Goal: Information Seeking & Learning: Learn about a topic

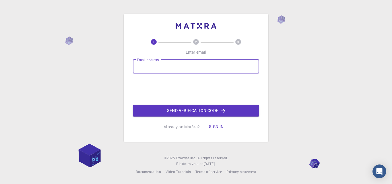
click at [156, 63] on div "Email address Email address" at bounding box center [196, 67] width 126 height 14
type input "[EMAIL_ADDRESS][DOMAIN_NAME]"
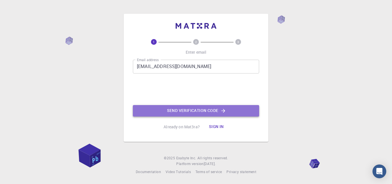
click at [191, 110] on button "Send verification code" at bounding box center [196, 110] width 126 height 11
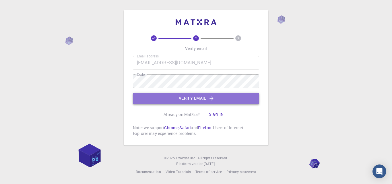
click at [187, 99] on button "Verify email" at bounding box center [196, 98] width 126 height 11
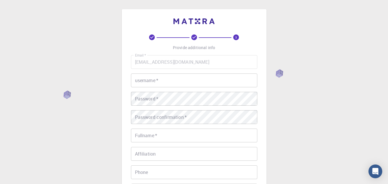
click at [171, 84] on input "username   *" at bounding box center [194, 80] width 126 height 14
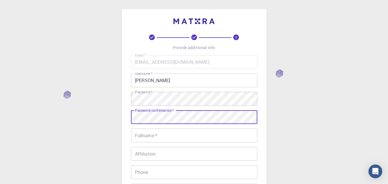
click at [158, 137] on input "Fullname   *" at bounding box center [194, 136] width 126 height 14
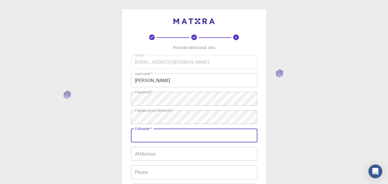
drag, startPoint x: 158, startPoint y: 137, endPoint x: 182, endPoint y: 156, distance: 30.5
click at [182, 156] on div "Email   * [EMAIL_ADDRESS][DOMAIN_NAME] Email   * username   * [PERSON_NAME] use…" at bounding box center [194, 134] width 126 height 158
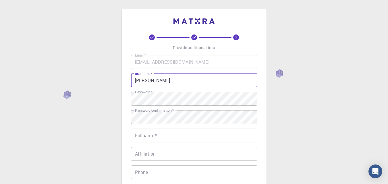
click at [157, 84] on input "[PERSON_NAME]" at bounding box center [194, 80] width 126 height 14
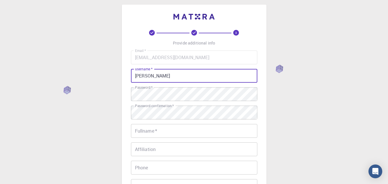
type input "[PERSON_NAME]"
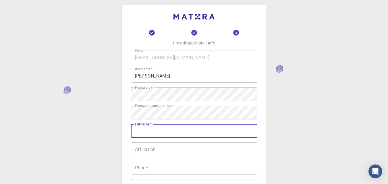
click at [161, 133] on input "Fullname   *" at bounding box center [194, 131] width 126 height 14
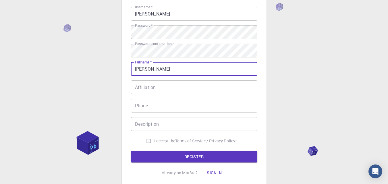
scroll to position [76, 0]
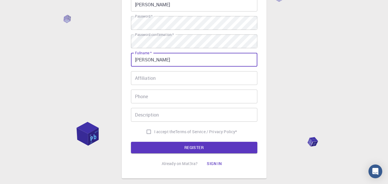
type input "[PERSON_NAME]"
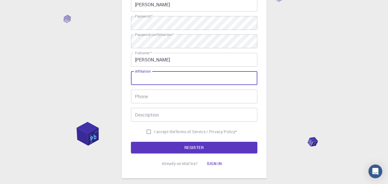
click at [144, 79] on input "Affiliation" at bounding box center [194, 78] width 126 height 14
click at [147, 130] on input "I accept the Terms of Service / Privacy Policy *" at bounding box center [148, 131] width 11 height 11
checkbox input "true"
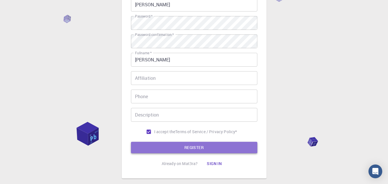
click at [154, 147] on button "REGISTER" at bounding box center [194, 147] width 126 height 11
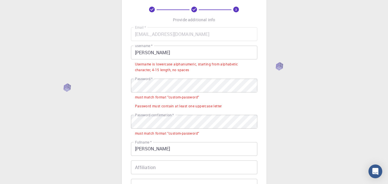
scroll to position [20, 0]
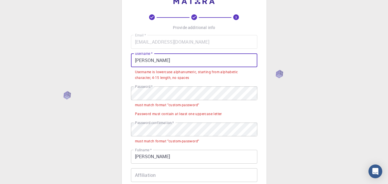
click at [150, 63] on input "[PERSON_NAME]" at bounding box center [194, 60] width 126 height 14
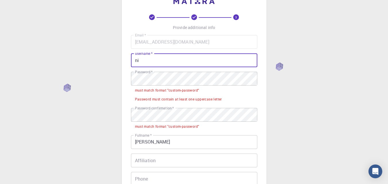
type input "n"
type input "[PERSON_NAME]"
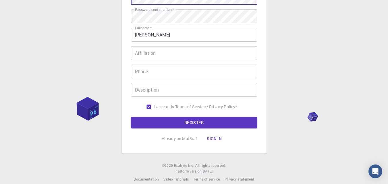
scroll to position [108, 0]
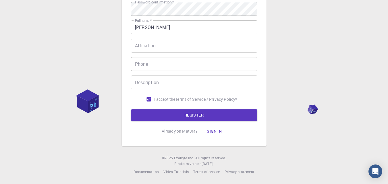
click at [163, 69] on input "Phone" at bounding box center [194, 64] width 126 height 14
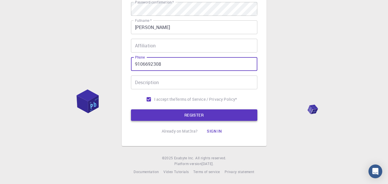
click at [183, 115] on button "REGISTER" at bounding box center [194, 114] width 126 height 11
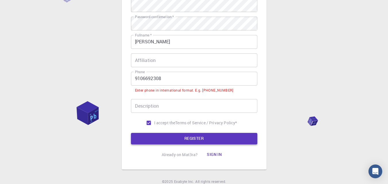
scroll to position [123, 0]
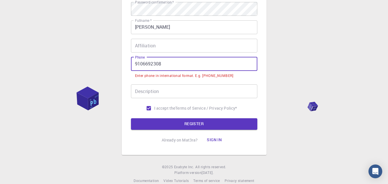
click at [133, 62] on input "9106692308" at bounding box center [194, 64] width 126 height 14
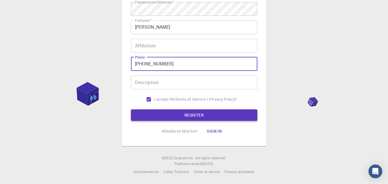
click at [177, 115] on button "REGISTER" at bounding box center [194, 114] width 126 height 11
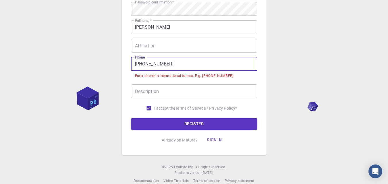
click at [143, 63] on input "[PHONE_NUMBER]" at bounding box center [194, 64] width 126 height 14
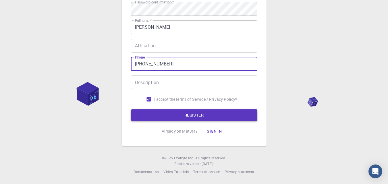
click at [168, 114] on button "REGISTER" at bounding box center [194, 114] width 126 height 11
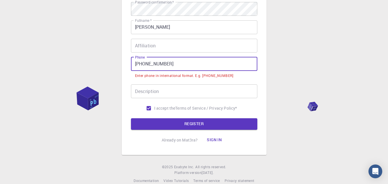
click at [175, 65] on input "[PHONE_NUMBER]" at bounding box center [194, 64] width 126 height 14
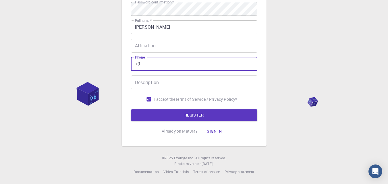
type input "+"
type input "[PHONE_NUMBER]"
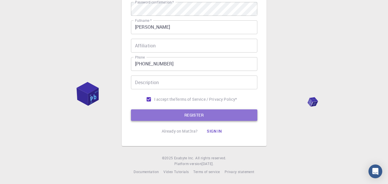
click at [189, 115] on button "REGISTER" at bounding box center [194, 114] width 126 height 11
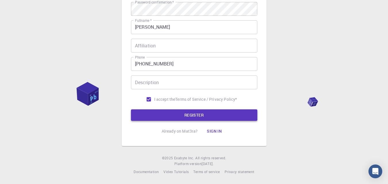
click at [189, 115] on button "REGISTER" at bounding box center [194, 114] width 126 height 11
click at [217, 130] on button "Sign in" at bounding box center [214, 130] width 24 height 11
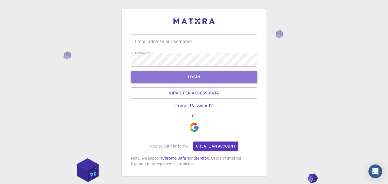
click at [172, 73] on button "LOGIN" at bounding box center [194, 76] width 126 height 11
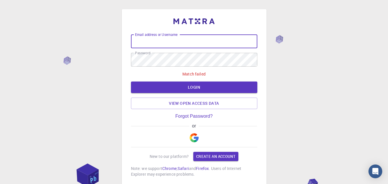
click at [151, 43] on input "Email address or Username" at bounding box center [194, 41] width 126 height 14
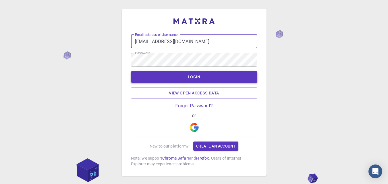
type input "[EMAIL_ADDRESS][DOMAIN_NAME]"
click at [176, 76] on button "LOGIN" at bounding box center [194, 76] width 126 height 11
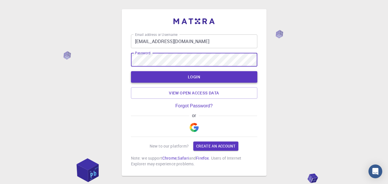
click at [181, 79] on button "LOGIN" at bounding box center [194, 76] width 126 height 11
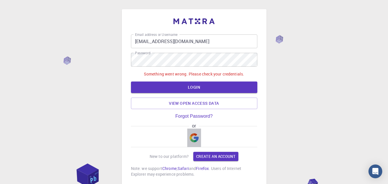
click at [192, 139] on img "button" at bounding box center [193, 137] width 9 height 9
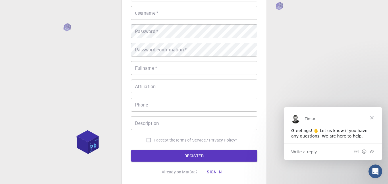
scroll to position [69, 0]
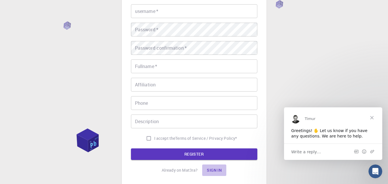
click at [213, 169] on button "Sign in" at bounding box center [214, 169] width 24 height 11
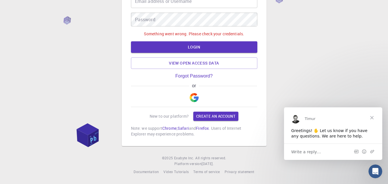
type input "[EMAIL_ADDRESS][DOMAIN_NAME]"
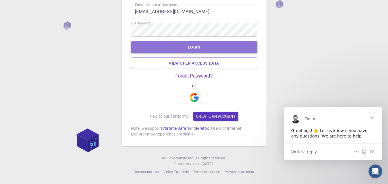
click at [201, 46] on button "LOGIN" at bounding box center [194, 46] width 126 height 11
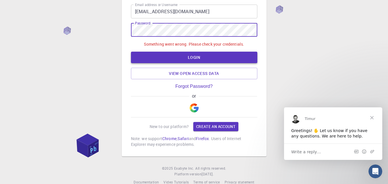
click at [169, 54] on button "LOGIN" at bounding box center [194, 57] width 126 height 11
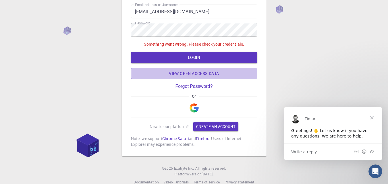
click at [179, 72] on link "View open access data" at bounding box center [194, 73] width 126 height 11
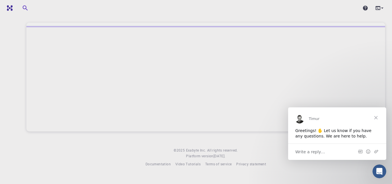
click at [375, 116] on span "Close" at bounding box center [376, 117] width 21 height 21
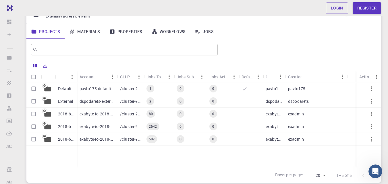
scroll to position [34, 0]
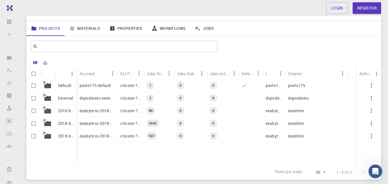
click at [92, 26] on link "Materials" at bounding box center [85, 28] width 40 height 15
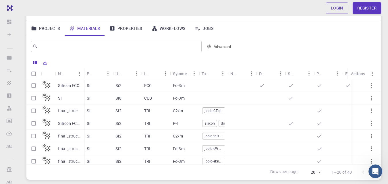
click at [126, 30] on link "Properties" at bounding box center [126, 28] width 42 height 15
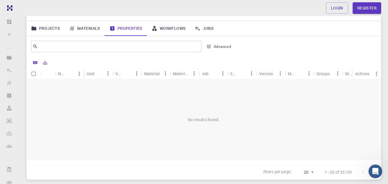
click at [87, 26] on link "Materials" at bounding box center [85, 28] width 40 height 15
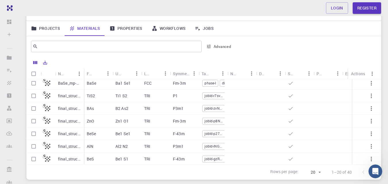
scroll to position [87, 0]
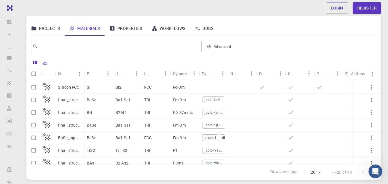
click at [108, 127] on div "BaSe" at bounding box center [98, 125] width 29 height 13
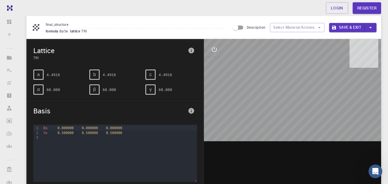
scroll to position [27, 0]
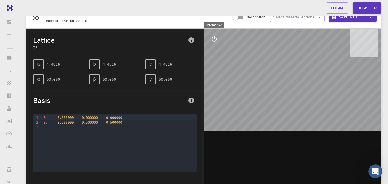
click at [216, 36] on icon "interactive" at bounding box center [214, 39] width 7 height 7
click at [215, 56] on icon "view" at bounding box center [214, 52] width 7 height 7
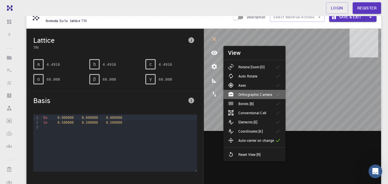
click at [257, 90] on li "Orthographic Camera" at bounding box center [254, 94] width 62 height 9
click at [256, 90] on li "Orthographic Camera" at bounding box center [254, 94] width 62 height 9
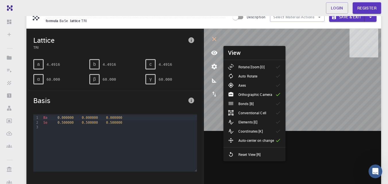
click at [256, 90] on li "Orthographic Camera" at bounding box center [254, 94] width 62 height 9
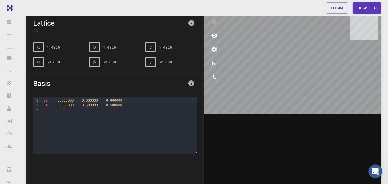
scroll to position [51, 0]
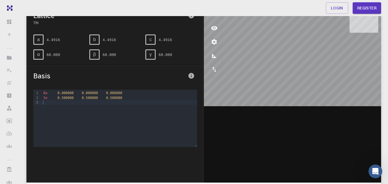
click at [125, 103] on div at bounding box center [119, 102] width 155 height 5
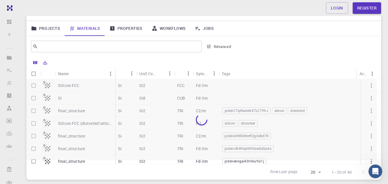
click at [67, 86] on p "Silicon FCC" at bounding box center [69, 86] width 22 height 6
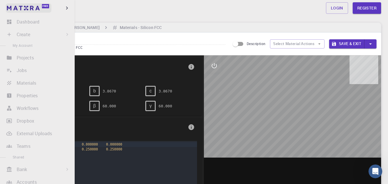
click at [11, 9] on img at bounding box center [11, 8] width 8 height 6
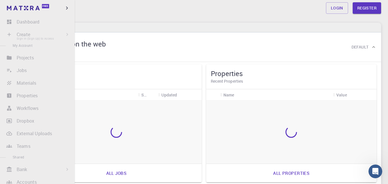
click at [31, 36] on li "Create Sign In (Sign Up) to Access New Job New Material Create Material Upload …" at bounding box center [37, 34] width 75 height 11
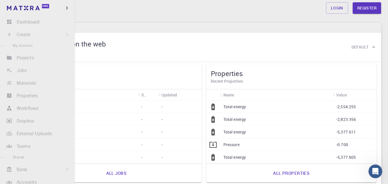
click at [14, 45] on span "My Account" at bounding box center [23, 45] width 20 height 5
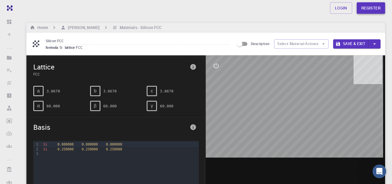
click at [366, 7] on link "Register" at bounding box center [371, 7] width 28 height 11
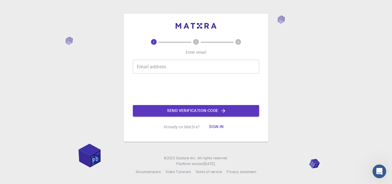
click at [209, 70] on input "Email address" at bounding box center [196, 67] width 126 height 14
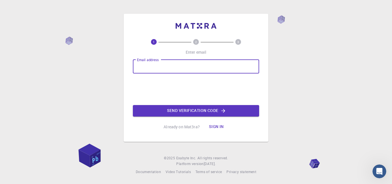
type input "[EMAIL_ADDRESS][DOMAIN_NAME]"
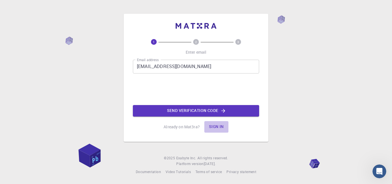
click at [217, 127] on button "Sign in" at bounding box center [216, 126] width 24 height 11
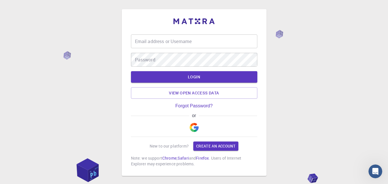
type input "[EMAIL_ADDRESS][DOMAIN_NAME]"
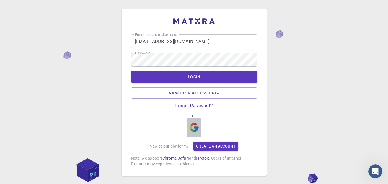
click at [195, 127] on img "button" at bounding box center [193, 127] width 9 height 9
click at [187, 78] on button "LOGIN" at bounding box center [194, 76] width 126 height 11
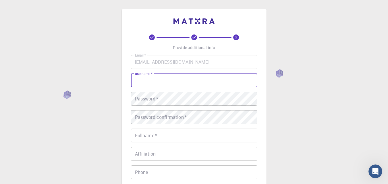
click at [147, 78] on input "username   *" at bounding box center [194, 80] width 126 height 14
type input "[PERSON_NAME]"
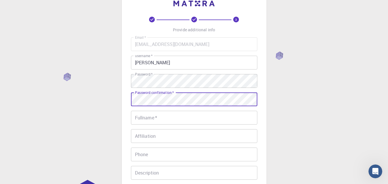
scroll to position [40, 0]
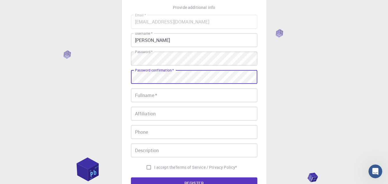
click at [149, 95] on input "Fullname   *" at bounding box center [194, 95] width 126 height 14
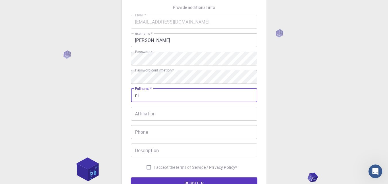
type input "n"
type input "[PERSON_NAME]"
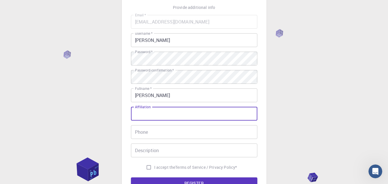
click at [146, 118] on input "Affiliation" at bounding box center [194, 114] width 126 height 14
type input "student in [GEOGRAPHIC_DATA]"
click at [144, 130] on input "Phone" at bounding box center [194, 132] width 126 height 14
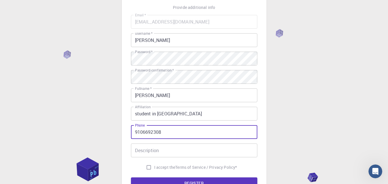
type input "9106692308"
click at [152, 150] on input "Description" at bounding box center [194, 150] width 126 height 14
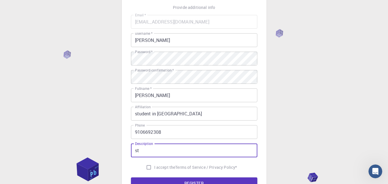
type input "s"
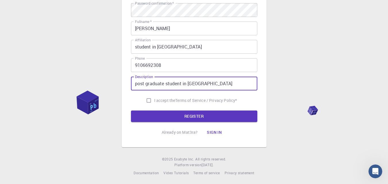
scroll to position [108, 0]
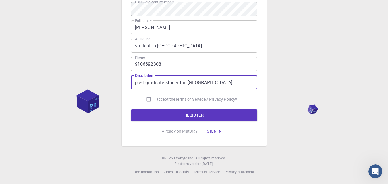
type input "post graduate student in [GEOGRAPHIC_DATA]"
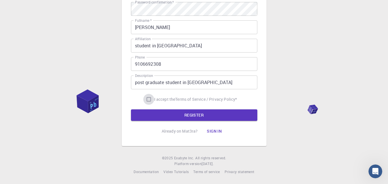
click at [148, 99] on input "I accept the Terms of Service / Privacy Policy *" at bounding box center [148, 99] width 11 height 11
checkbox input "true"
click at [174, 112] on button "REGISTER" at bounding box center [194, 114] width 126 height 11
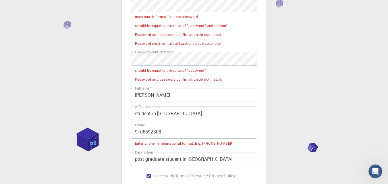
scroll to position [158, 0]
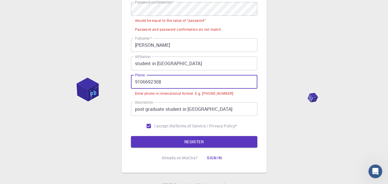
click at [134, 81] on input "9106692308" at bounding box center [194, 82] width 126 height 14
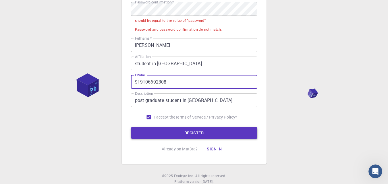
type input "919106692308"
click at [174, 131] on button "REGISTER" at bounding box center [194, 132] width 126 height 11
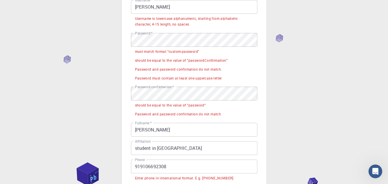
scroll to position [185, 0]
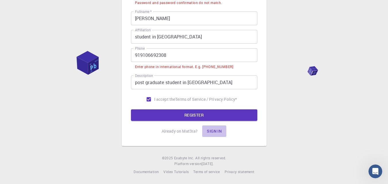
click at [210, 132] on button "Sign in" at bounding box center [214, 130] width 24 height 11
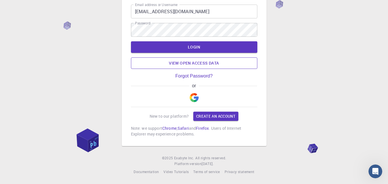
click at [194, 68] on link "View open access data" at bounding box center [194, 62] width 126 height 11
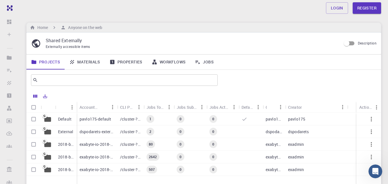
click at [84, 63] on link "Materials" at bounding box center [85, 62] width 40 height 15
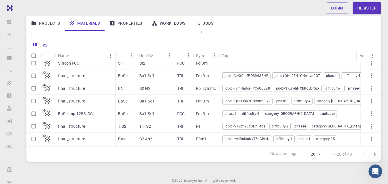
scroll to position [82, 0]
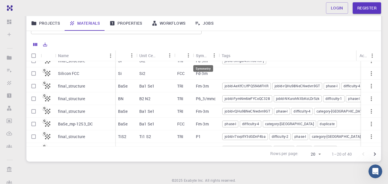
click at [201, 57] on div "Symmetry" at bounding box center [203, 55] width 14 height 11
click at [172, 23] on link "Workflows" at bounding box center [168, 23] width 43 height 15
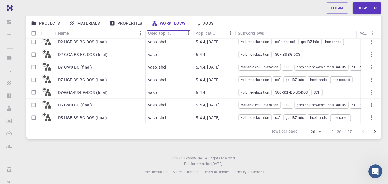
scroll to position [172, 0]
click at [152, 111] on div "vasp, shell" at bounding box center [169, 117] width 48 height 13
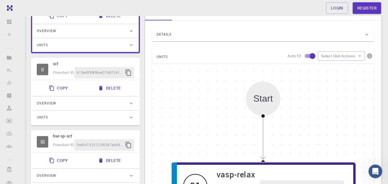
scroll to position [65, 0]
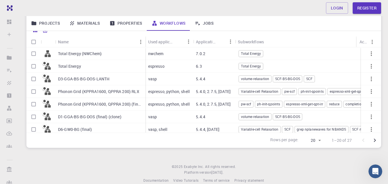
scroll to position [74, 0]
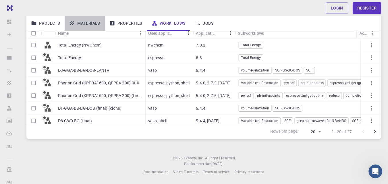
click at [85, 22] on link "Materials" at bounding box center [85, 23] width 40 height 15
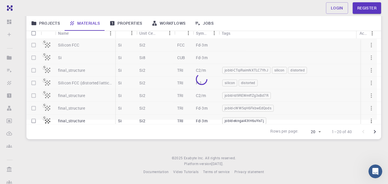
click at [72, 46] on div at bounding box center [201, 79] width 350 height 81
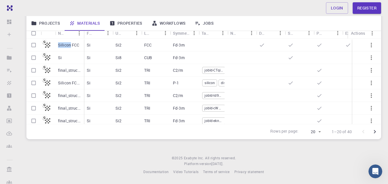
click at [36, 44] on input "Select row" at bounding box center [33, 45] width 11 height 11
checkbox input "true"
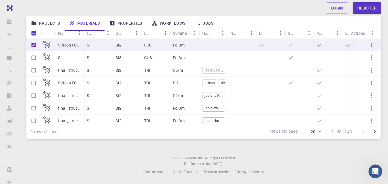
click at [80, 44] on div "Silicon FCC" at bounding box center [69, 45] width 29 height 13
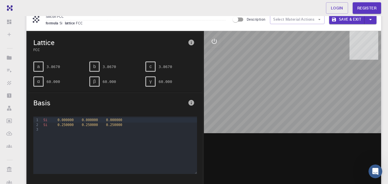
scroll to position [25, 0]
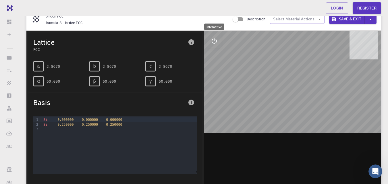
click at [212, 41] on icon "interactive" at bounding box center [214, 41] width 7 height 7
click at [216, 84] on icon "measurements" at bounding box center [214, 82] width 7 height 7
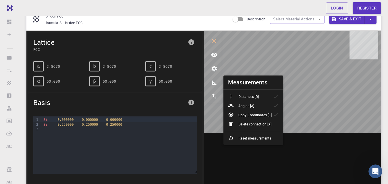
click at [251, 105] on p "Angles [A]" at bounding box center [246, 105] width 16 height 5
click at [244, 94] on div "Distances [D]" at bounding box center [245, 97] width 35 height 6
click at [243, 141] on measurements "Reset measurements" at bounding box center [253, 137] width 60 height 9
click at [237, 138] on div at bounding box center [233, 138] width 10 height 6
click at [247, 110] on li "Angles [A]" at bounding box center [253, 105] width 60 height 9
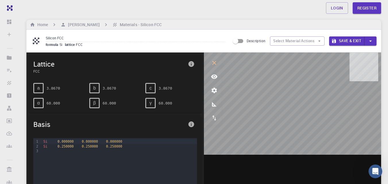
scroll to position [13, 0]
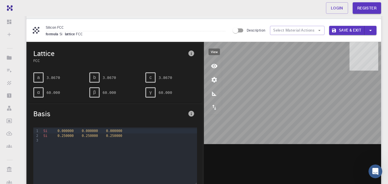
click at [214, 65] on icon "view" at bounding box center [214, 66] width 6 height 4
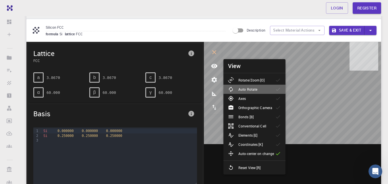
click at [237, 88] on div at bounding box center [233, 89] width 10 height 6
click at [236, 82] on div at bounding box center [233, 80] width 10 height 6
click at [258, 100] on li "Axes" at bounding box center [254, 98] width 62 height 9
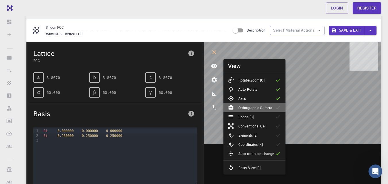
click at [251, 109] on p "Orthographic Camera" at bounding box center [255, 107] width 34 height 5
click at [243, 97] on p "Axes" at bounding box center [241, 98] width 7 height 5
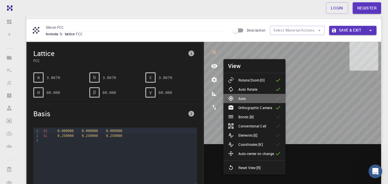
click at [243, 94] on li "Axes" at bounding box center [254, 98] width 62 height 9
click at [277, 108] on icon at bounding box center [278, 108] width 6 height 6
click at [240, 115] on p "Bonds [B]" at bounding box center [245, 116] width 15 height 5
click at [277, 125] on icon at bounding box center [278, 126] width 6 height 6
click at [266, 135] on li "Elements [E]" at bounding box center [254, 135] width 62 height 9
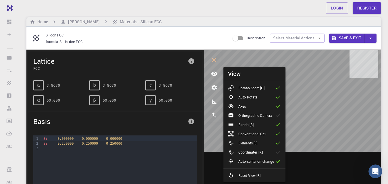
scroll to position [2, 0]
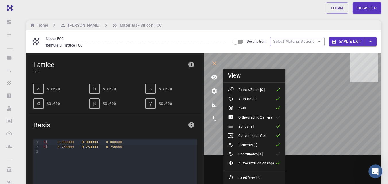
click at [278, 154] on icon at bounding box center [278, 154] width 6 height 6
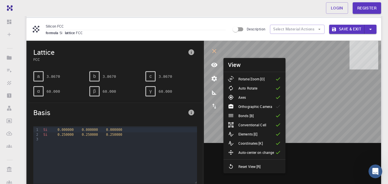
scroll to position [13, 0]
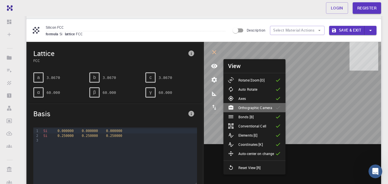
click at [277, 106] on icon at bounding box center [278, 108] width 6 height 6
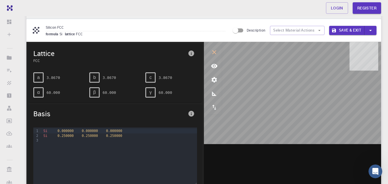
click at [193, 113] on icon "info" at bounding box center [191, 114] width 6 height 6
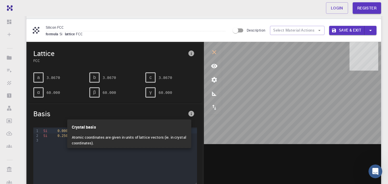
click at [120, 141] on p "Atomic coordinates are given in units of lattice vectors (ie. in crystal coordi…" at bounding box center [129, 140] width 115 height 16
click at [151, 93] on div at bounding box center [194, 92] width 388 height 184
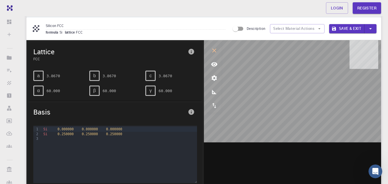
scroll to position [11, 0]
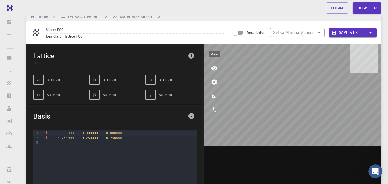
click at [213, 67] on icon "view" at bounding box center [214, 68] width 6 height 4
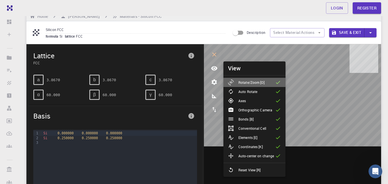
click at [259, 84] on p "Rotate/Zoom [O]" at bounding box center [251, 82] width 26 height 5
